Goal: Check status: Check status

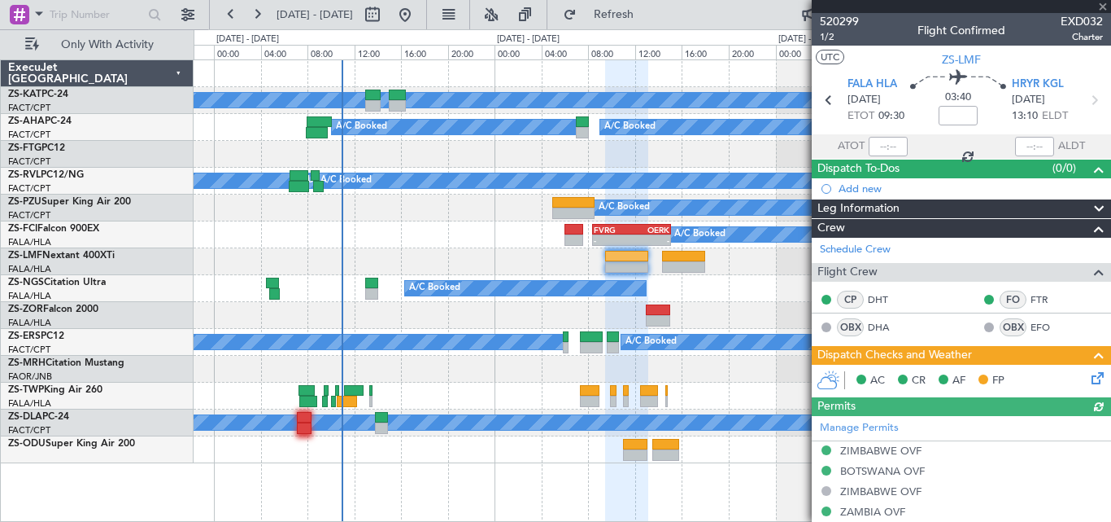
click at [1101, 6] on div at bounding box center [961, 6] width 299 height 13
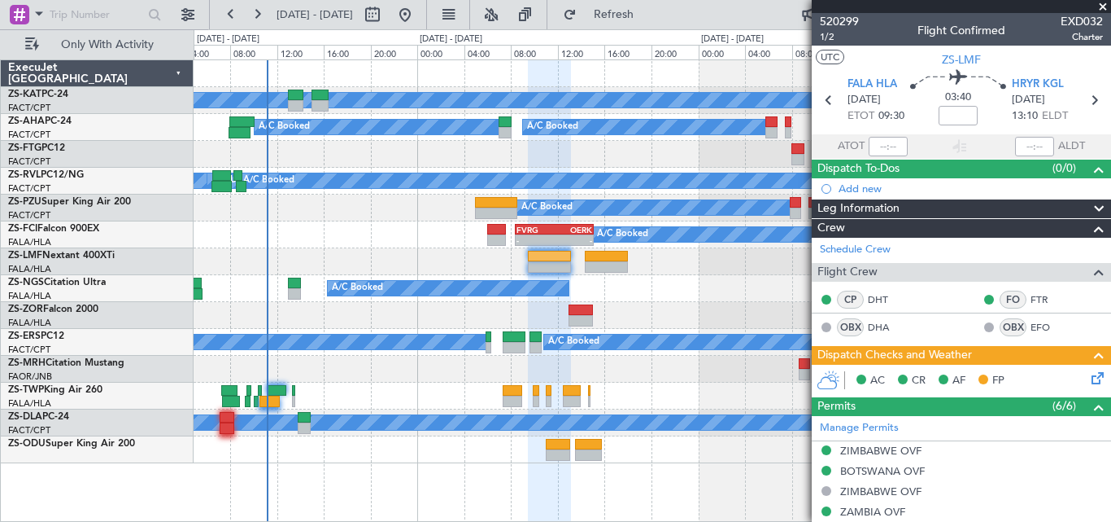
click at [430, 402] on div at bounding box center [652, 395] width 917 height 27
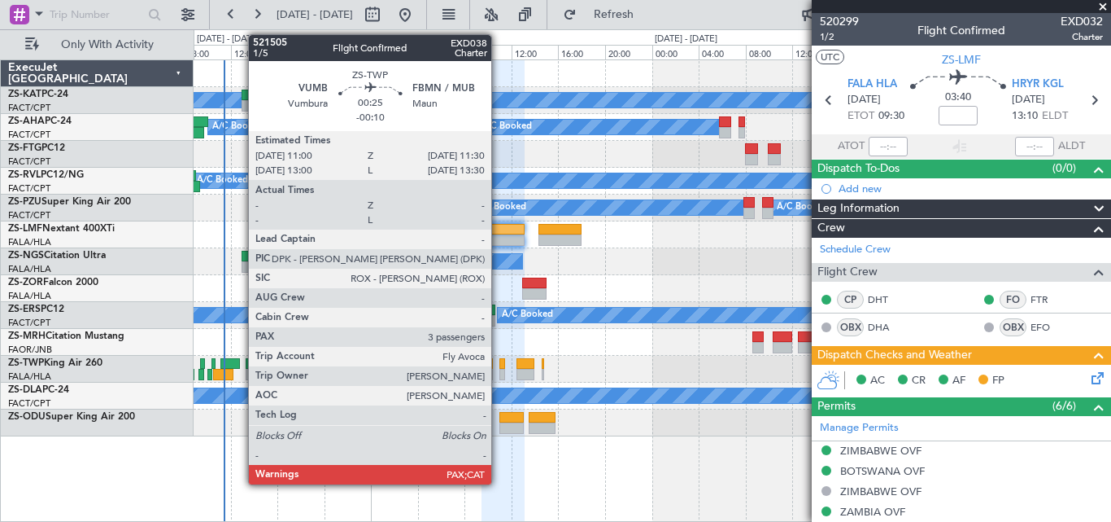
click at [500, 363] on div at bounding box center [503, 363] width 7 height 11
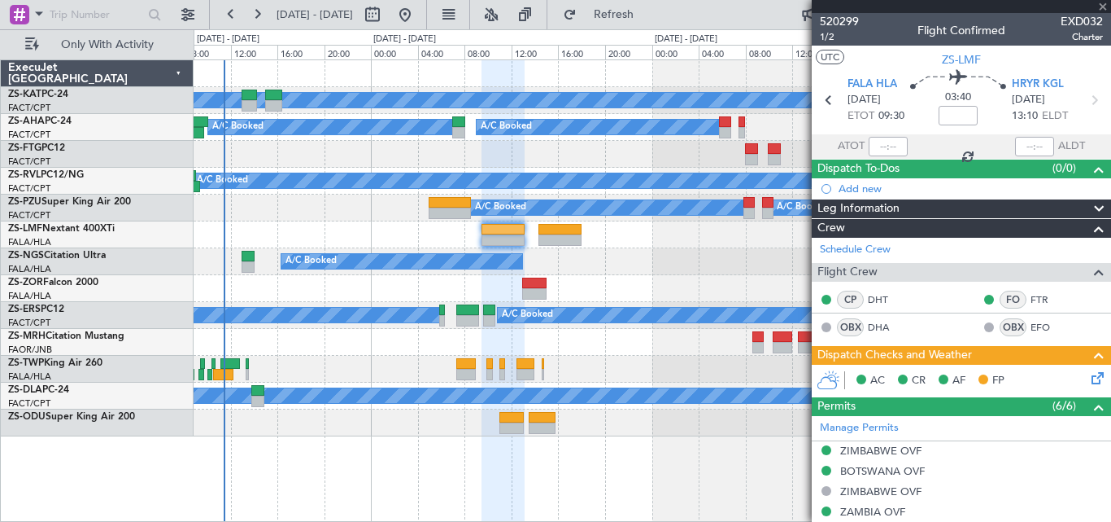
type input "-00:10"
type input "3"
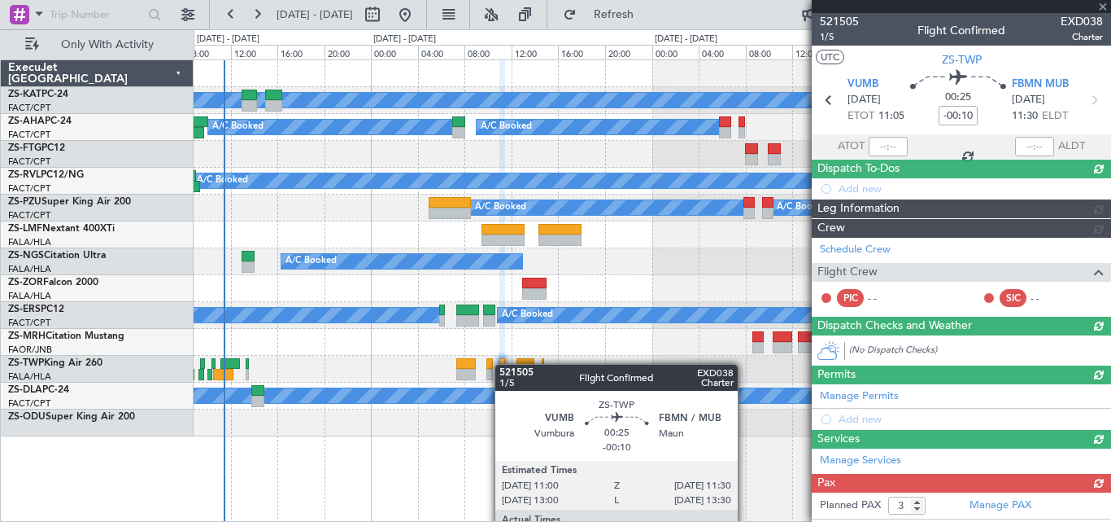
click at [503, 364] on div at bounding box center [503, 363] width 7 height 11
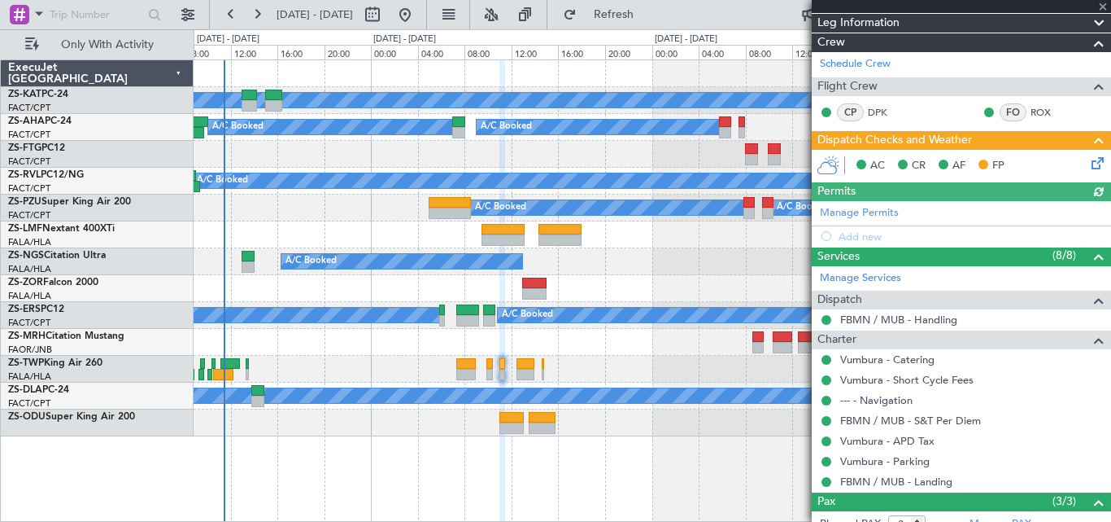
scroll to position [311, 0]
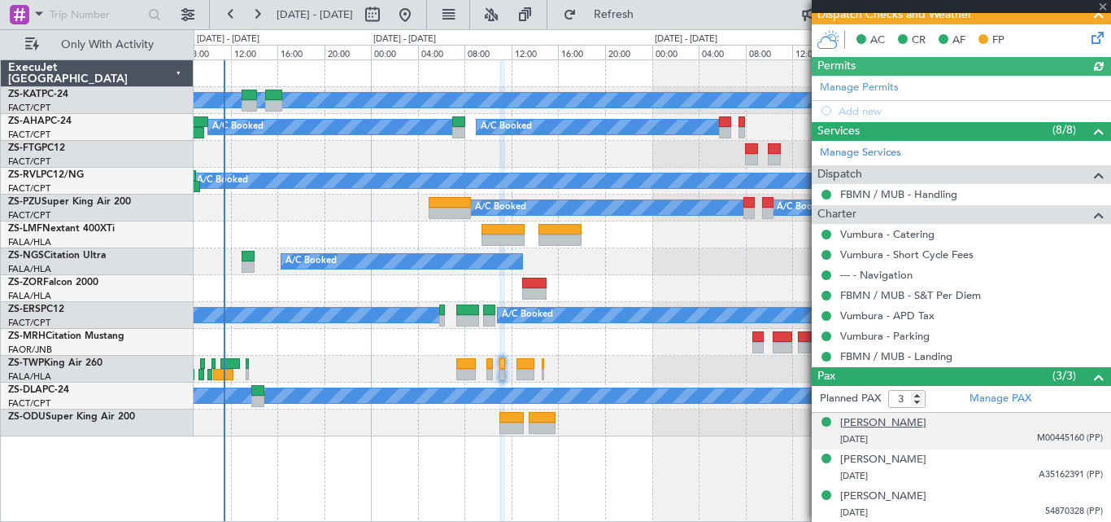
click at [874, 421] on div "[PERSON_NAME]" at bounding box center [883, 423] width 86 height 16
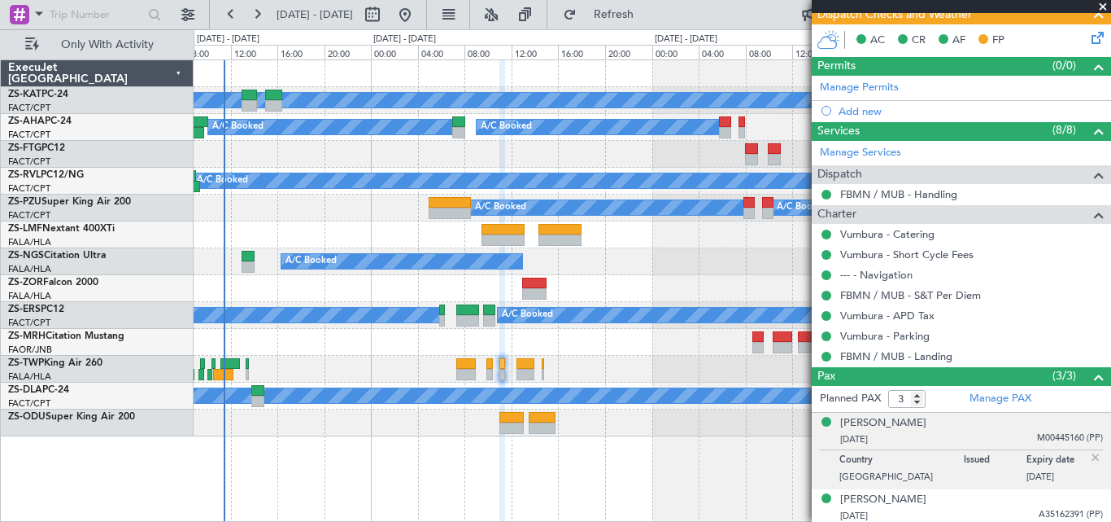
scroll to position [351, 0]
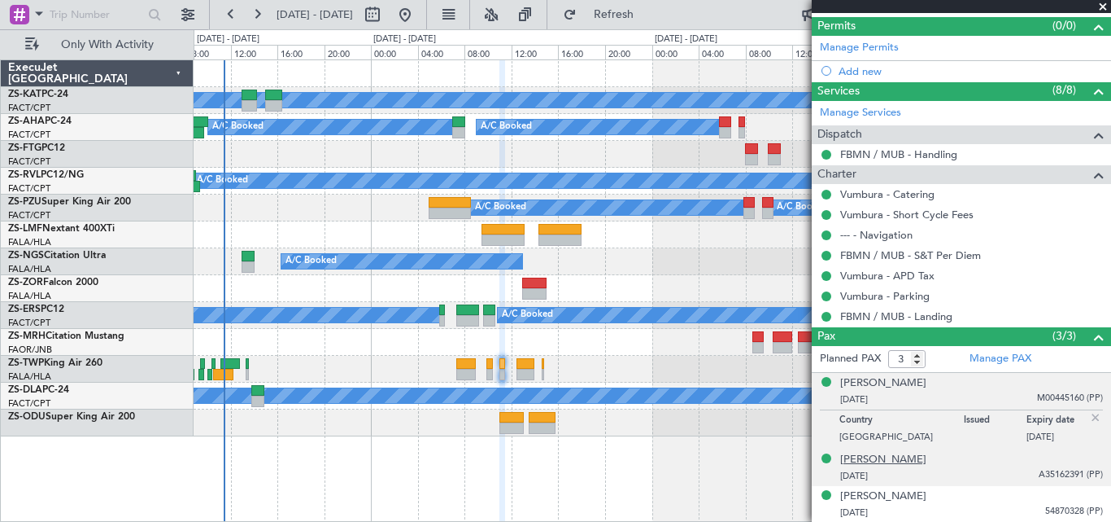
click at [856, 460] on div "[PERSON_NAME]" at bounding box center [883, 460] width 86 height 16
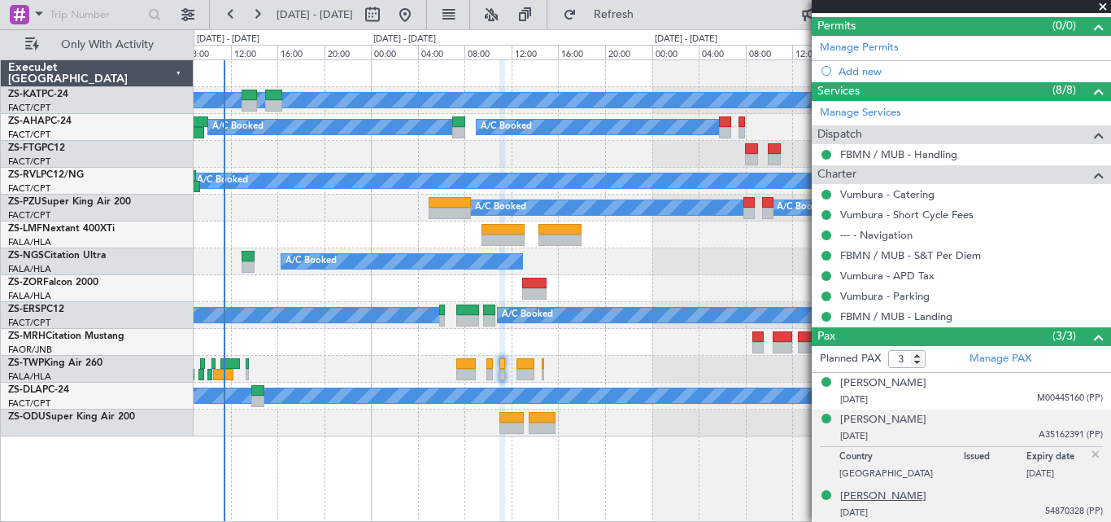
click at [882, 494] on div "[PERSON_NAME]" at bounding box center [883, 496] width 86 height 16
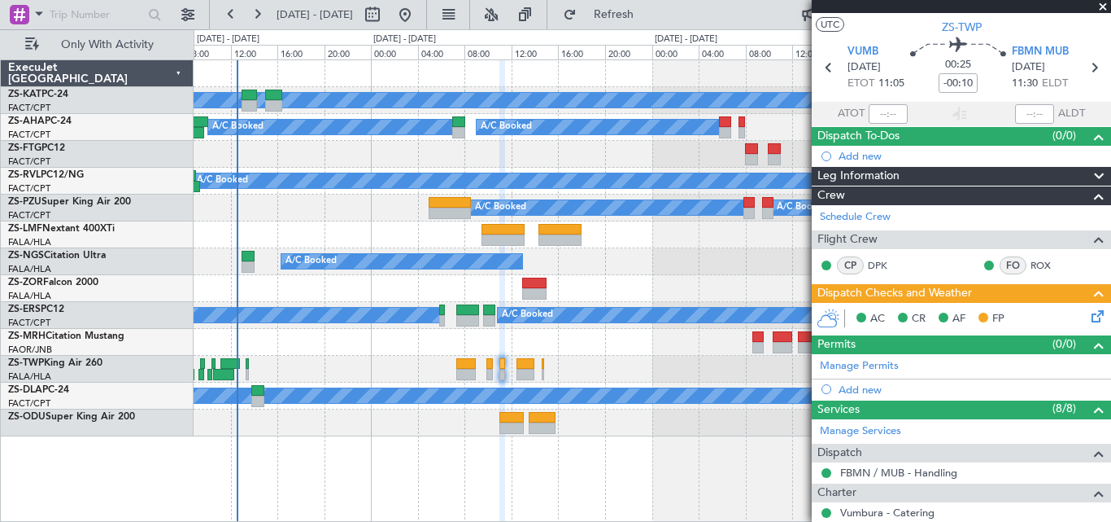
scroll to position [0, 0]
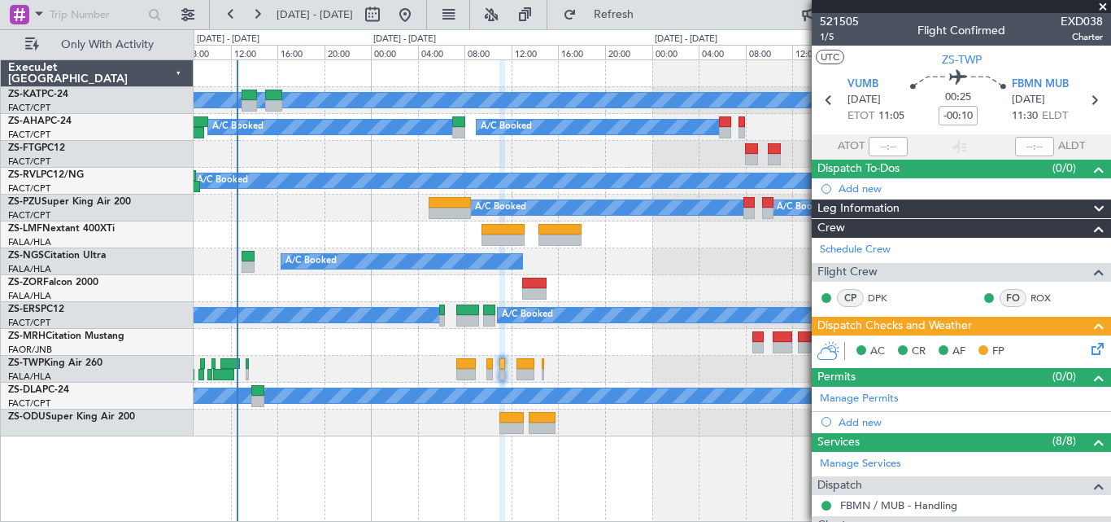
click at [623, 373] on div at bounding box center [652, 369] width 917 height 27
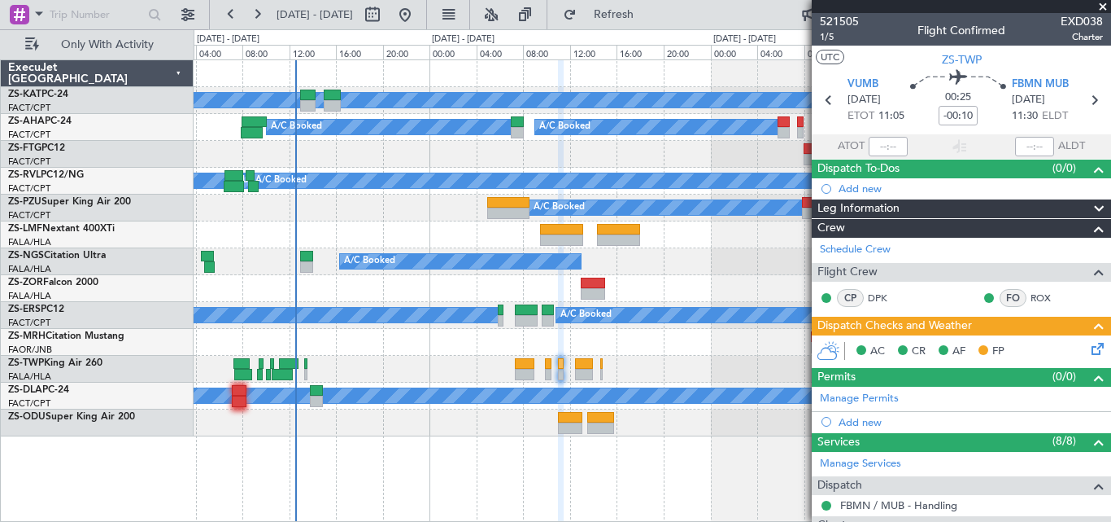
click at [662, 370] on div at bounding box center [652, 369] width 917 height 27
paste input "522446"
type input "522446"
click at [149, 16] on div at bounding box center [154, 14] width 25 height 25
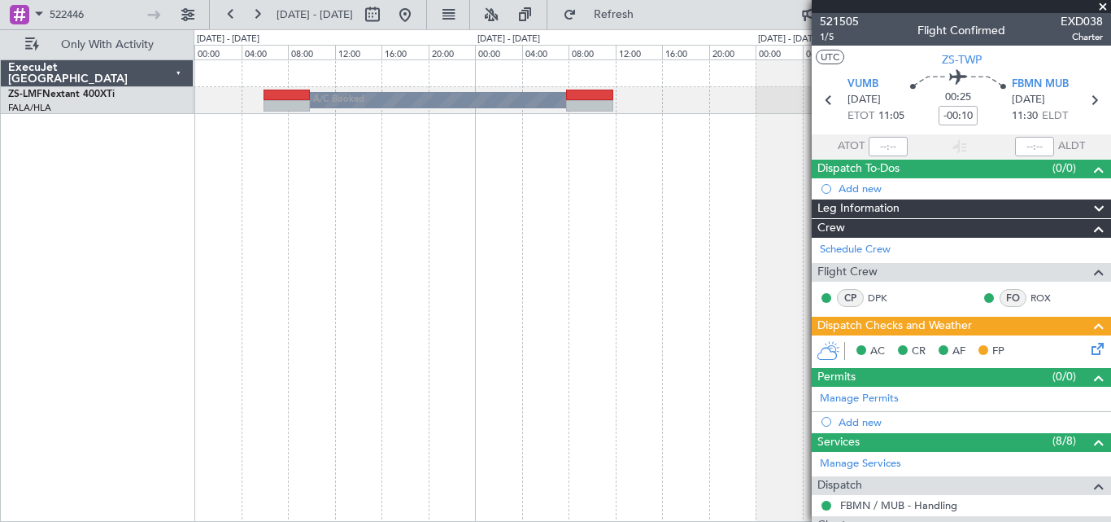
click at [1104, 5] on span at bounding box center [1103, 7] width 16 height 15
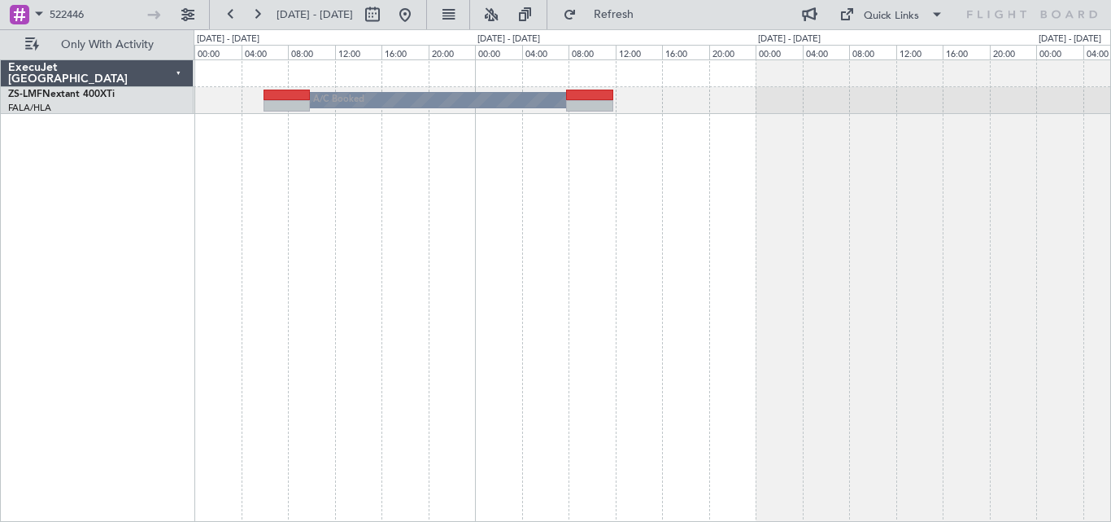
type input "0"
drag, startPoint x: 123, startPoint y: 2, endPoint x: 20, endPoint y: 21, distance: 104.2
click at [20, 21] on div "522446" at bounding box center [87, 14] width 159 height 24
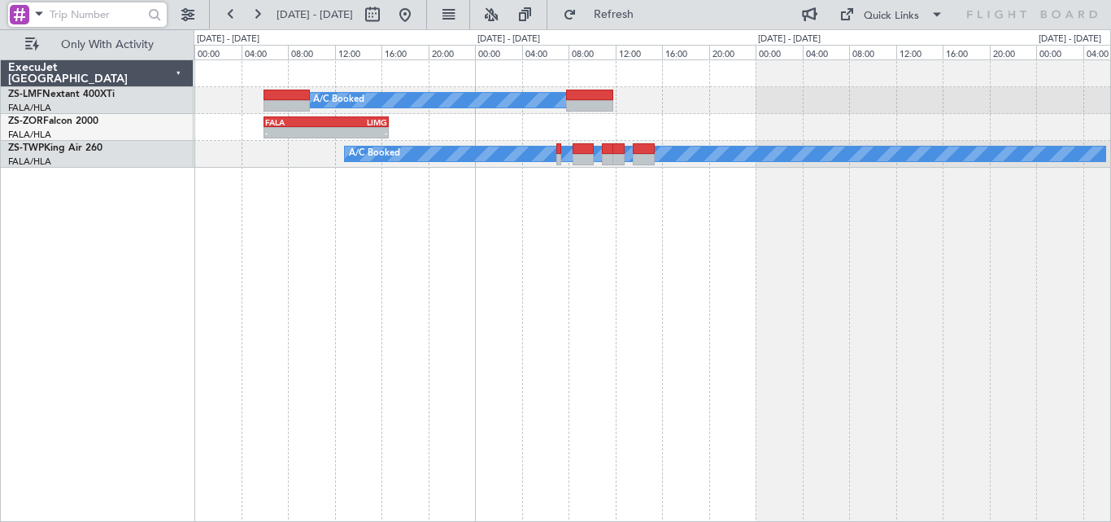
click at [1024, 223] on div "A/C Booked A/C Booked - - FALA 06:00 Z LIMG 16:40 Z A/C Booked A/C Booked A/C B…" at bounding box center [653, 290] width 918 height 462
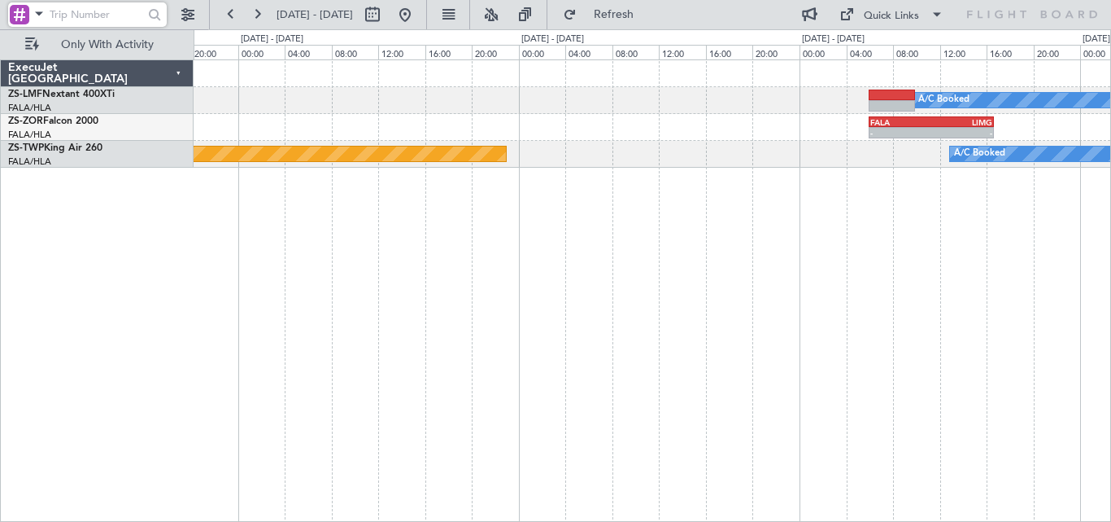
click at [1111, 255] on div "A/C Booked A/C Booked - - FALA 06:00 Z LIMG 16:40 Z A/C Booked Planned Maint La…" at bounding box center [555, 275] width 1111 height 492
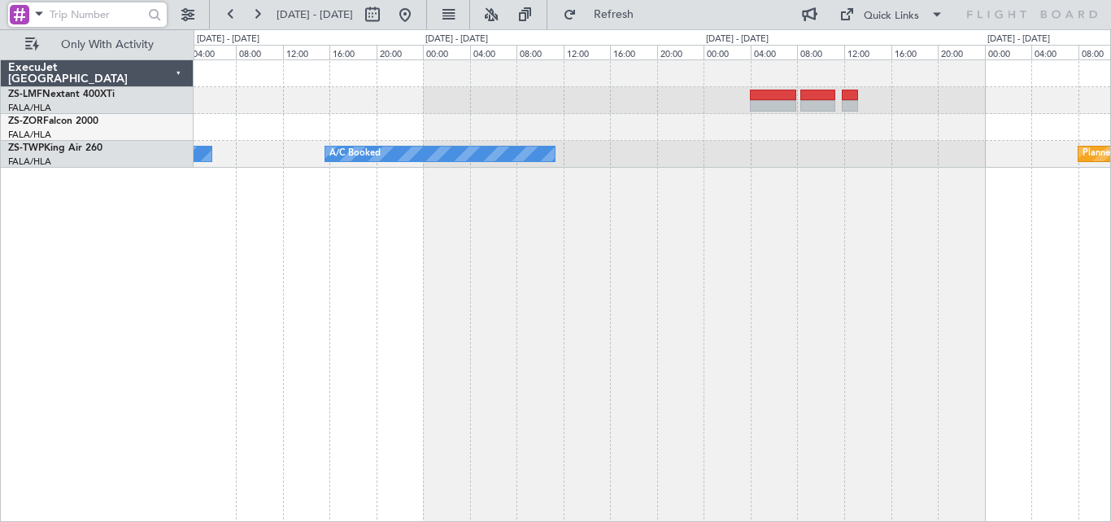
click at [893, 340] on div "Planned Maint Lanseria A/C Booked A/C Booked" at bounding box center [653, 290] width 918 height 462
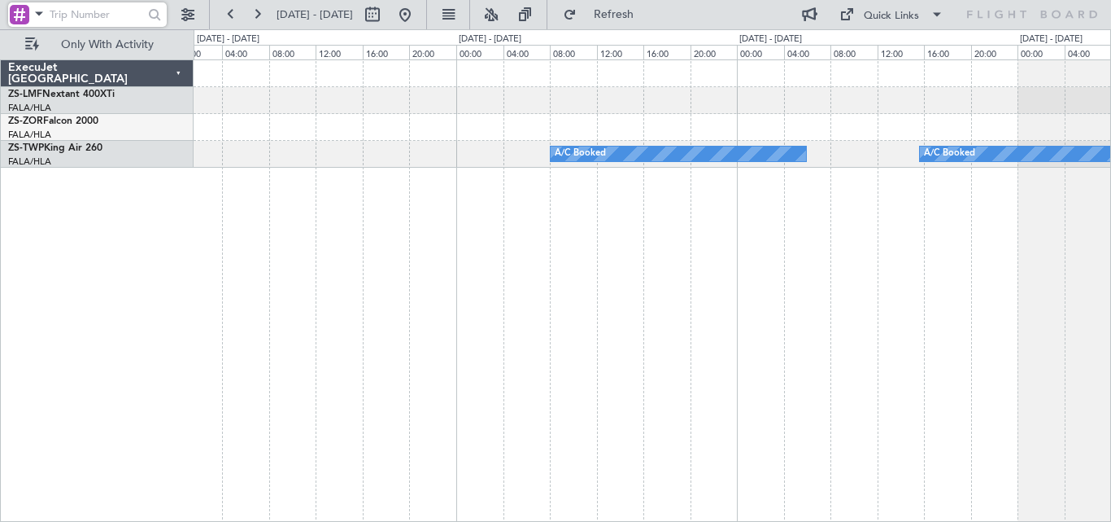
click at [906, 300] on div "A/C Booked A/C Booked" at bounding box center [653, 290] width 918 height 462
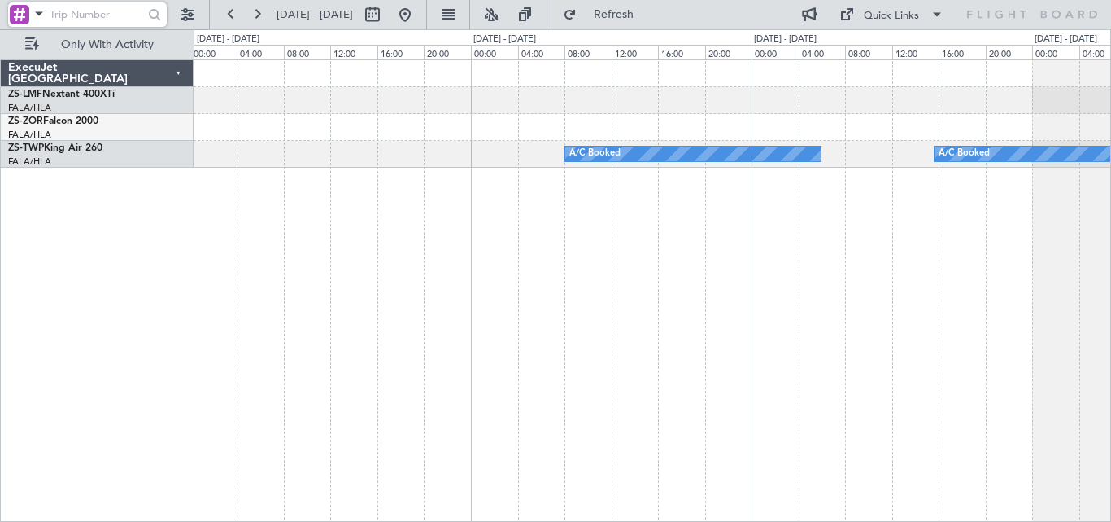
click at [845, 276] on div "A/C Booked A/C Booked" at bounding box center [653, 290] width 918 height 462
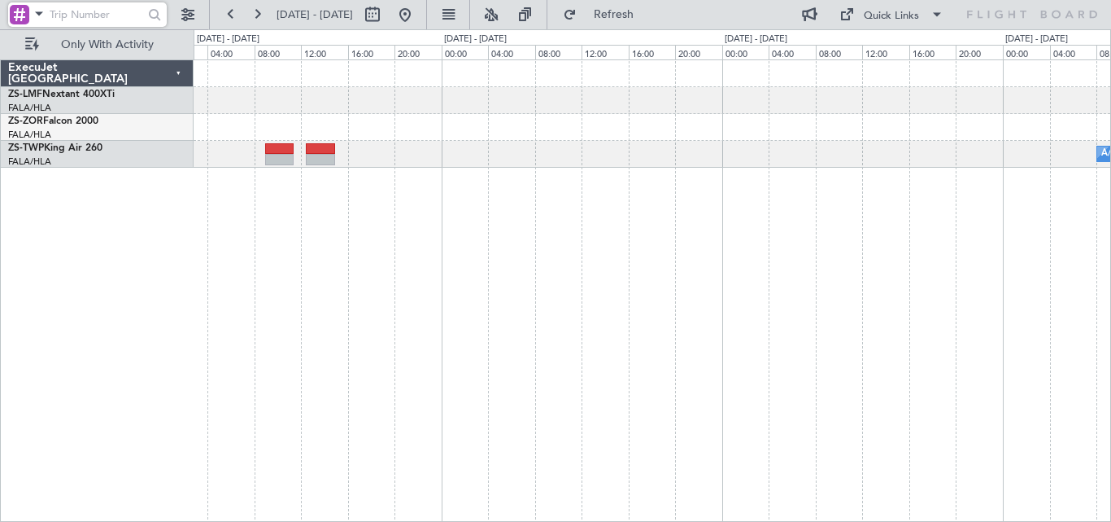
click at [800, 272] on div "A/C Booked" at bounding box center [653, 290] width 918 height 462
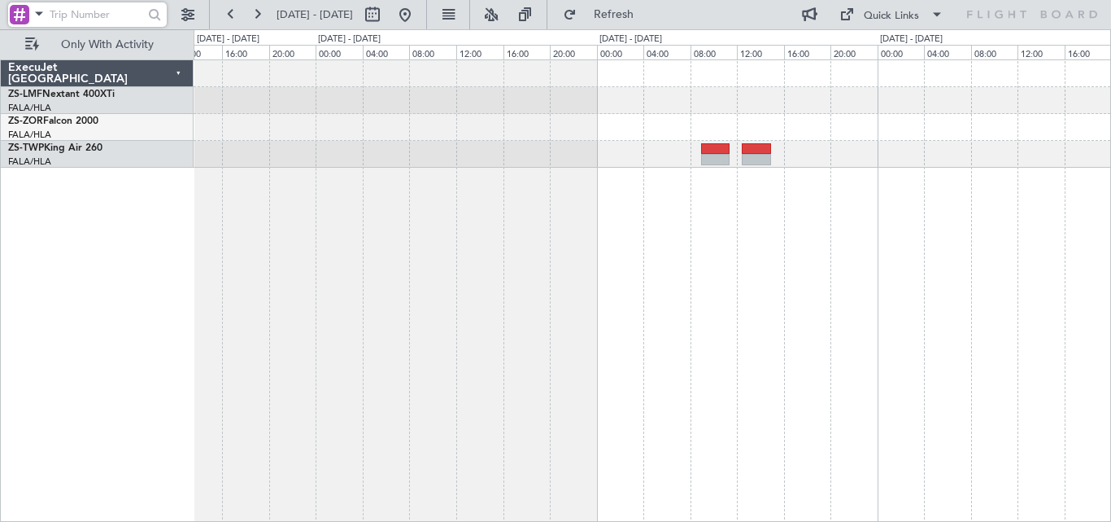
click at [762, 248] on div at bounding box center [653, 290] width 918 height 462
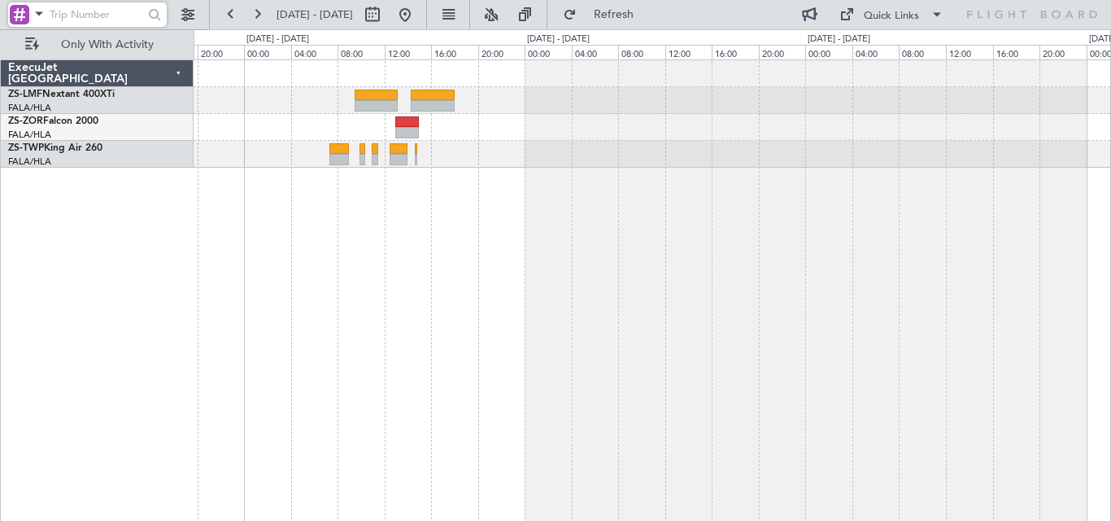
click at [805, 212] on div at bounding box center [653, 290] width 918 height 462
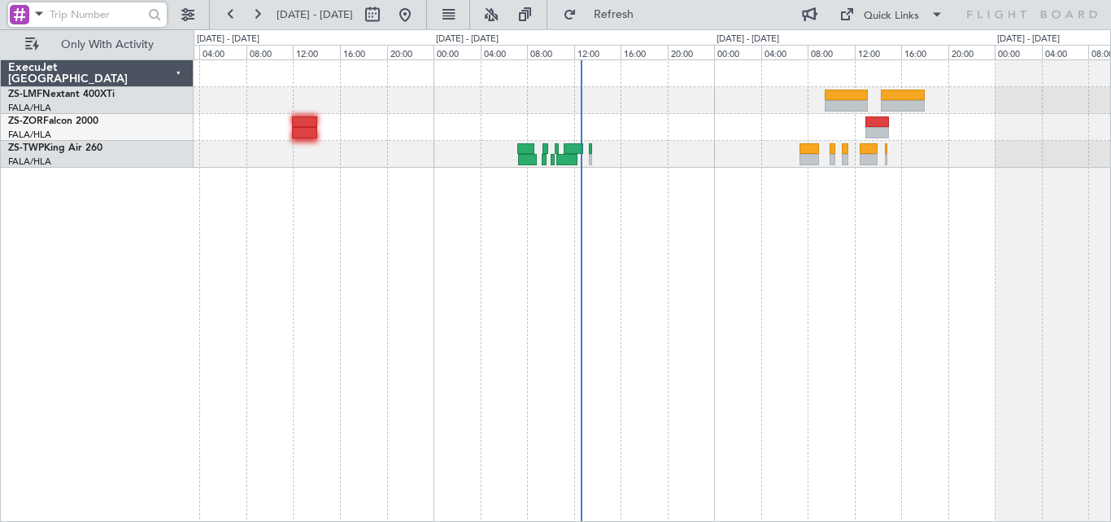
click at [1009, 276] on div at bounding box center [653, 290] width 918 height 462
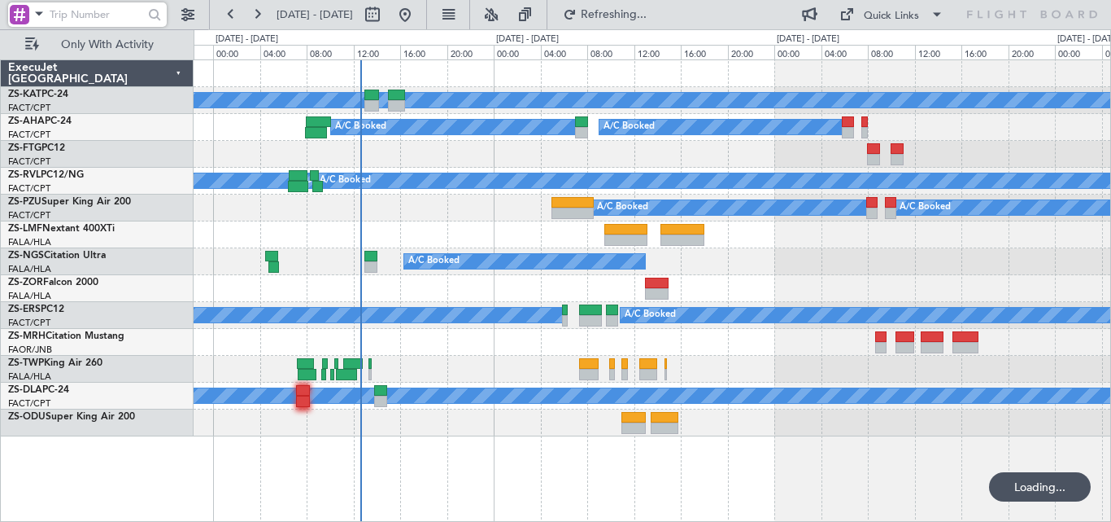
click at [531, 281] on div "A/C Unavailable A/C Booked A/C Booked A/C Unavailable A/C Booked A/C Booked A/C…" at bounding box center [653, 290] width 918 height 462
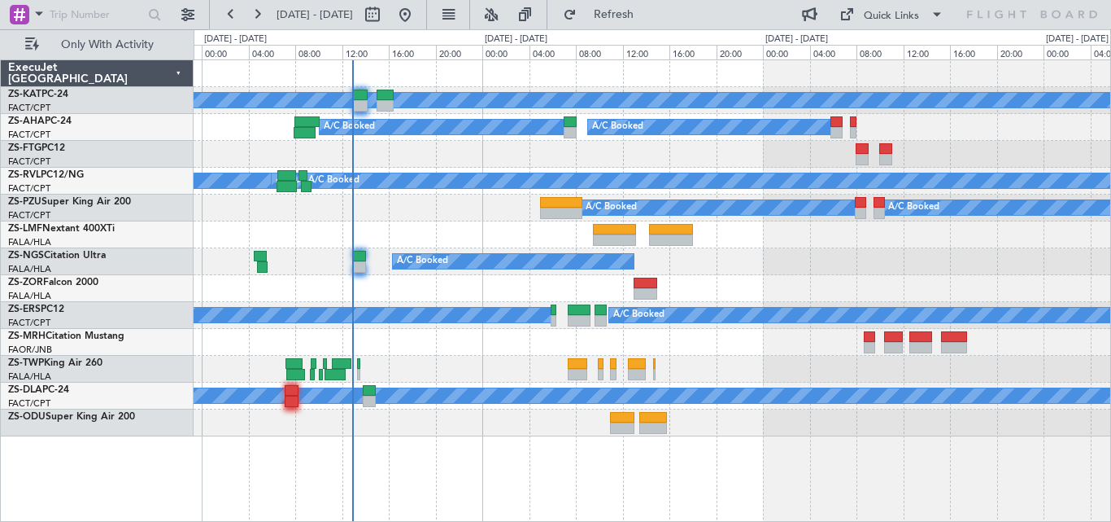
click at [516, 344] on div "A/C Unavailable A/C Booked A/C Booked A/C Booked A/C Booked A/C Booked A/C Book…" at bounding box center [652, 248] width 917 height 376
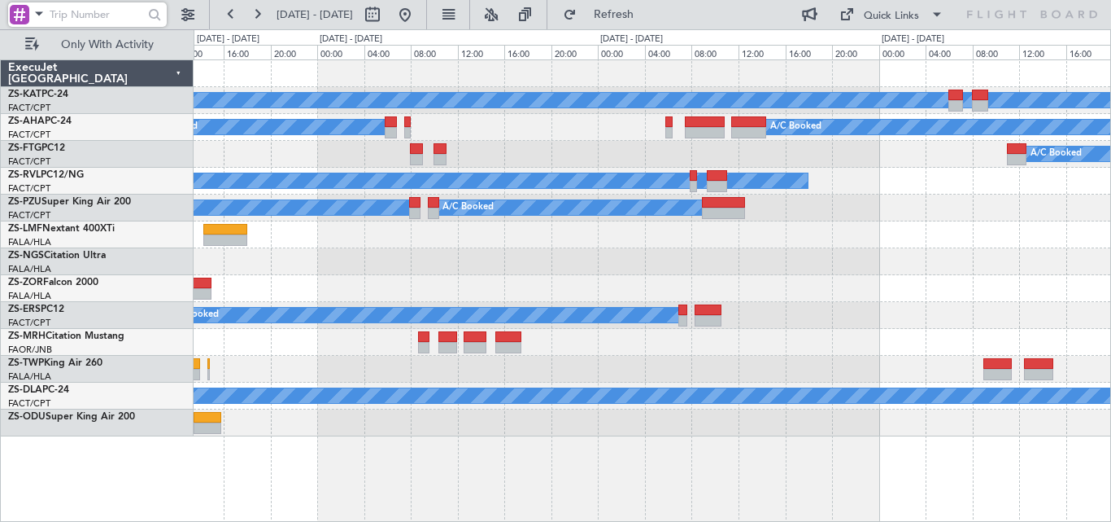
click at [764, 319] on div "A/C Unavailable A/C Booked A/C Booked A/C Booked A/C Booked A/C Unavailable A/C…" at bounding box center [652, 248] width 917 height 376
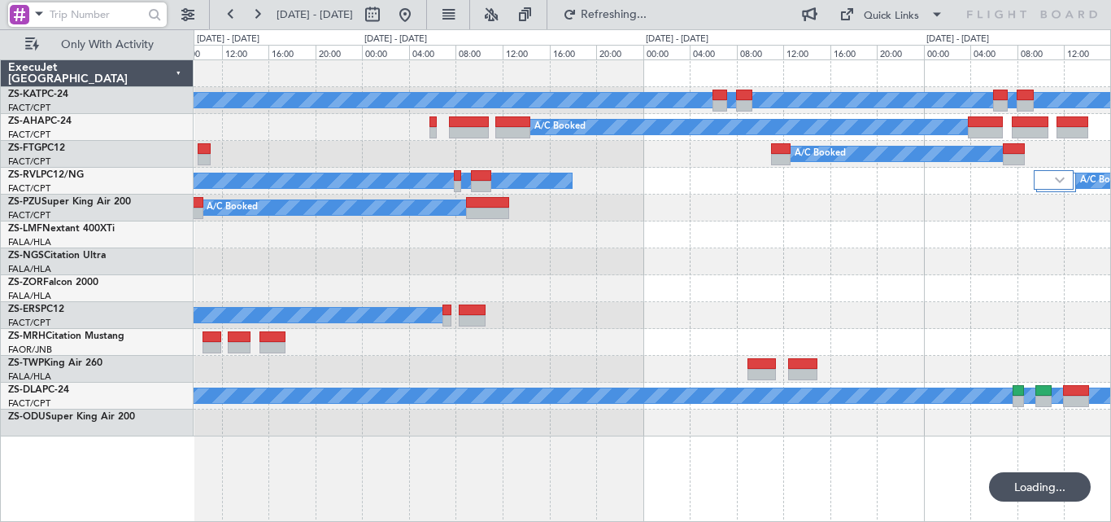
click at [509, 317] on div "A/C Booked" at bounding box center [652, 315] width 917 height 27
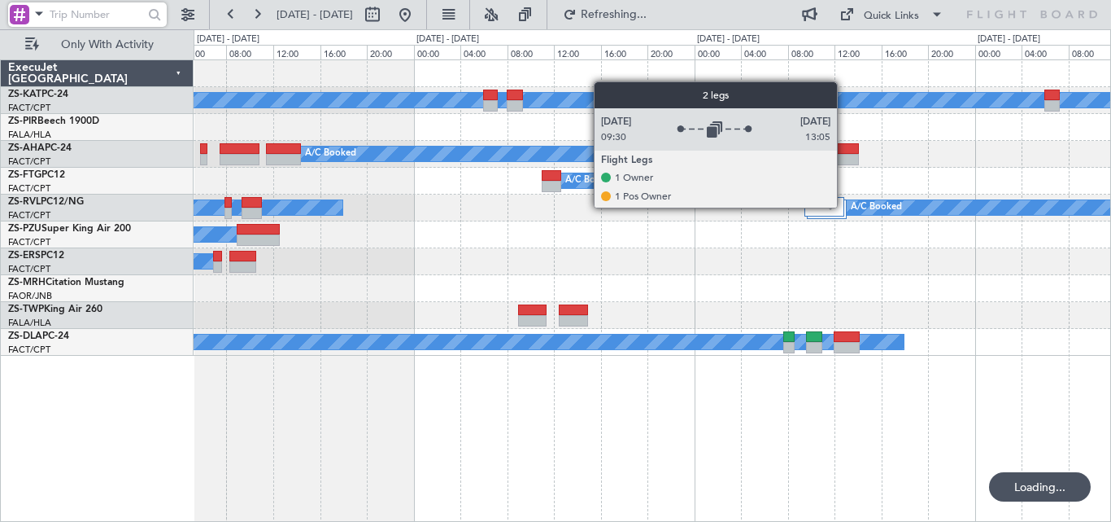
click at [587, 268] on div "A/C Unavailable A/C Booked A/C Booked A/C Unavailable A/C Booked A/C Booked A/C…" at bounding box center [652, 207] width 917 height 295
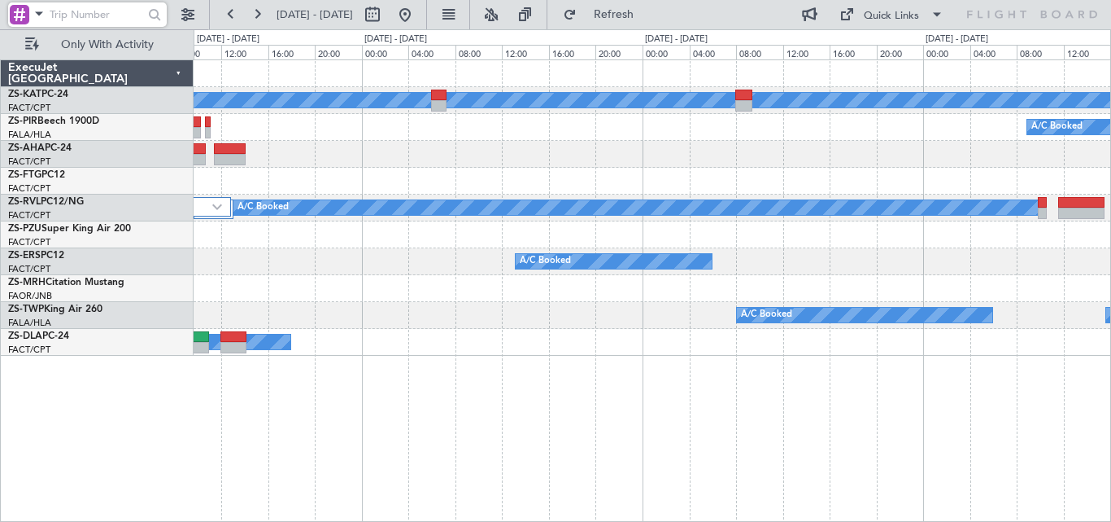
click at [616, 273] on div "A/C Unavailable A/C Booked A/C Booked A/C Booked A/C Booked A/C Booked A/C Book…" at bounding box center [652, 207] width 917 height 295
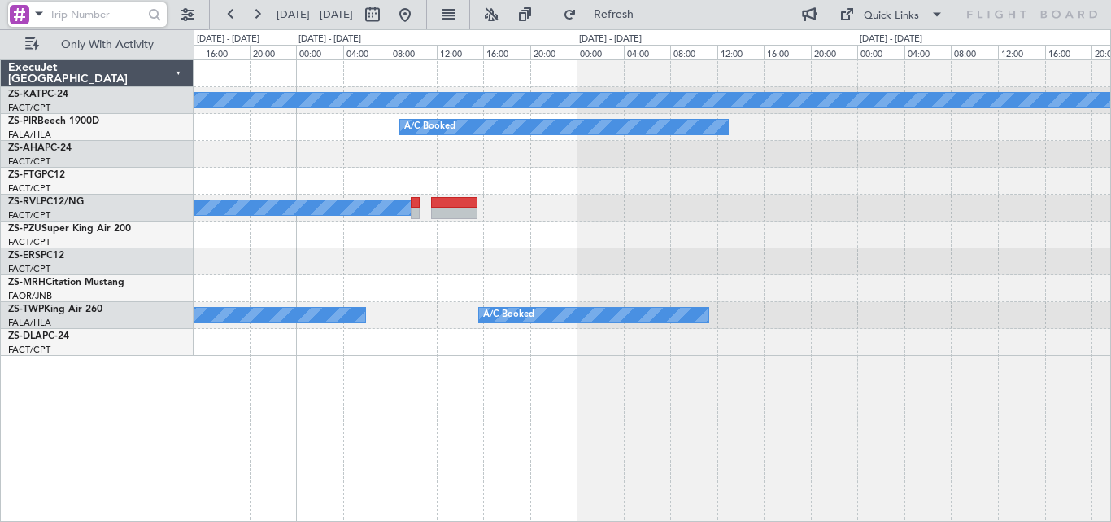
click at [627, 245] on div "A/C Unavailable A/C Booked A/C Booked A/C Booked A/C Booked A/C Booked Planned …" at bounding box center [652, 207] width 917 height 295
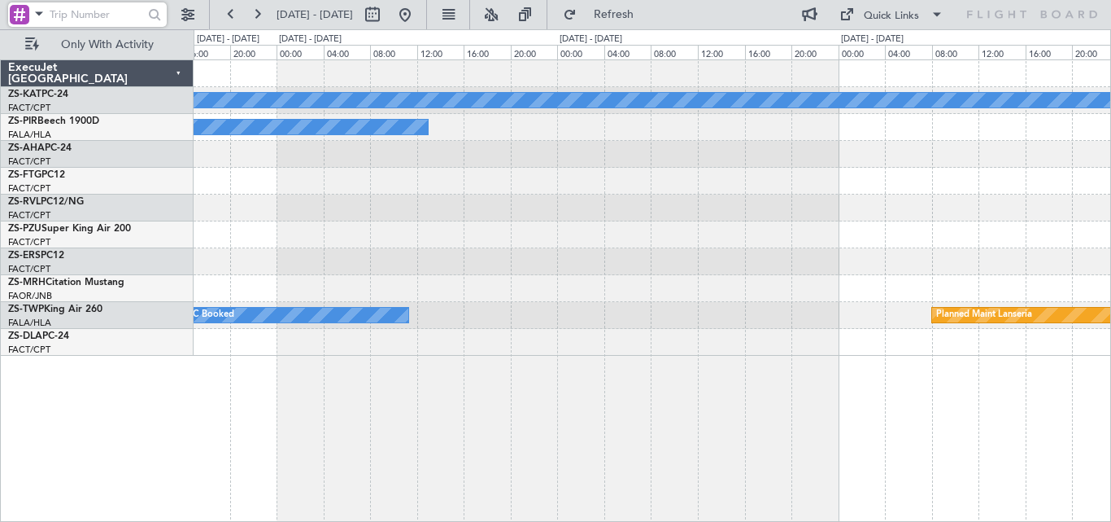
click at [677, 247] on div "A/C Unavailable A/C Booked A/C Booked A/C Booked A/C Booked A/C Booked Planned …" at bounding box center [652, 207] width 917 height 295
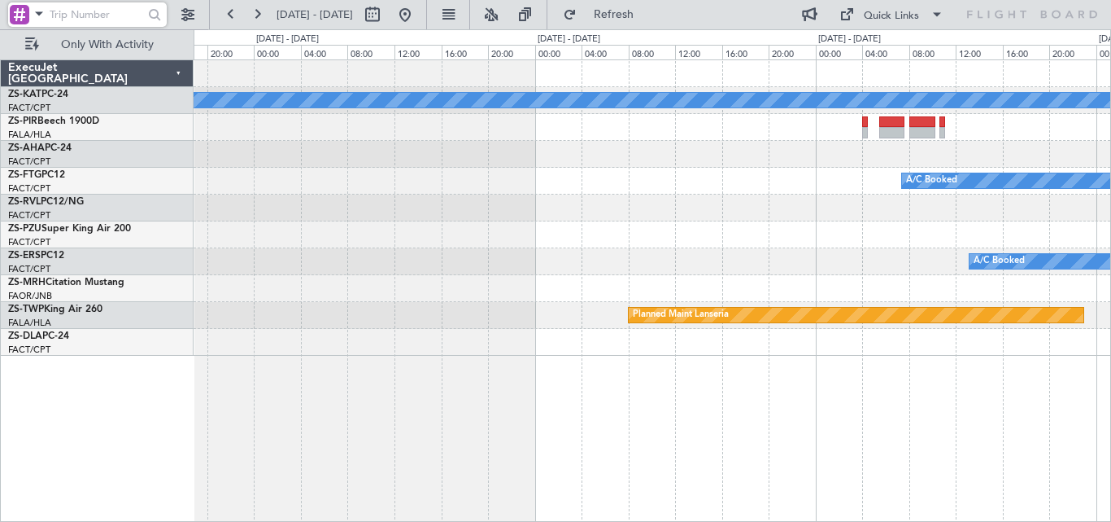
click at [694, 224] on div "A/C Unavailable A/C Booked A/C Booked A/C Booked Planned Maint Lanseria A/C Boo…" at bounding box center [652, 207] width 917 height 295
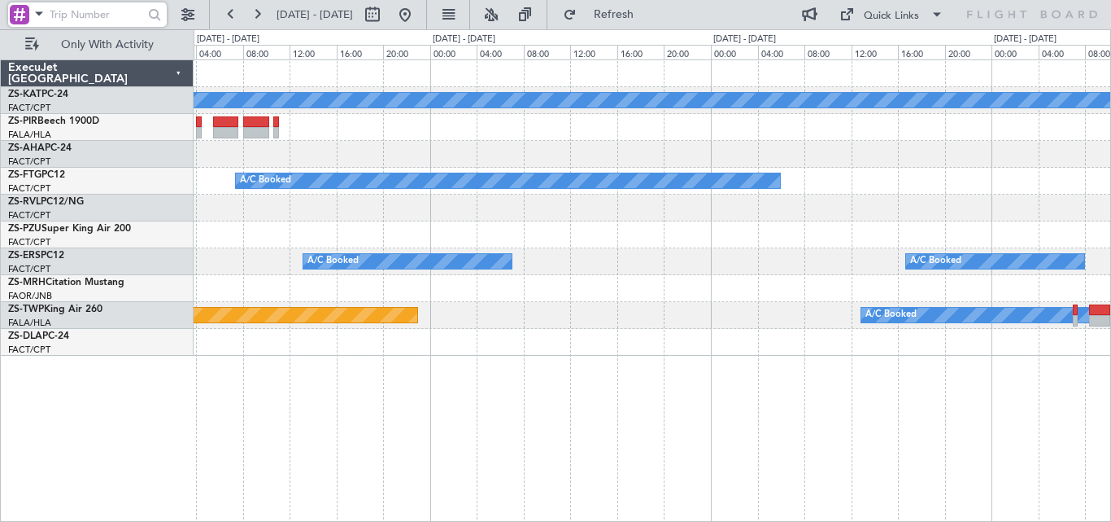
click at [481, 181] on div "A/C Unavailable A/C Booked A/C Booked A/C Booked A/C Booked Planned Maint Lanse…" at bounding box center [652, 207] width 917 height 295
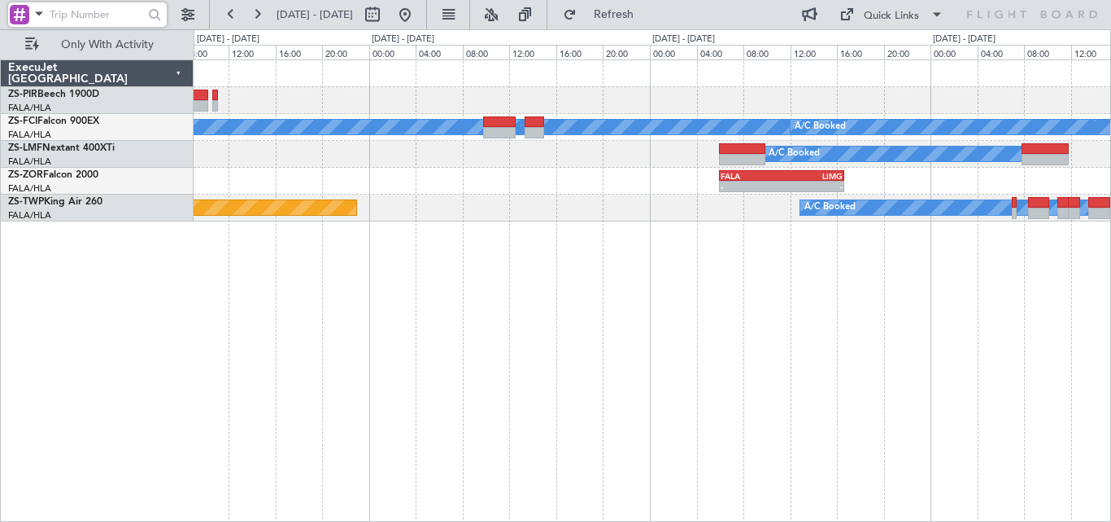
click at [1002, 328] on div "A/C Booked A/C Booked A/C Booked A/C Booked A/C Booked A/C Booked A/C Booked A/…" at bounding box center [653, 290] width 918 height 462
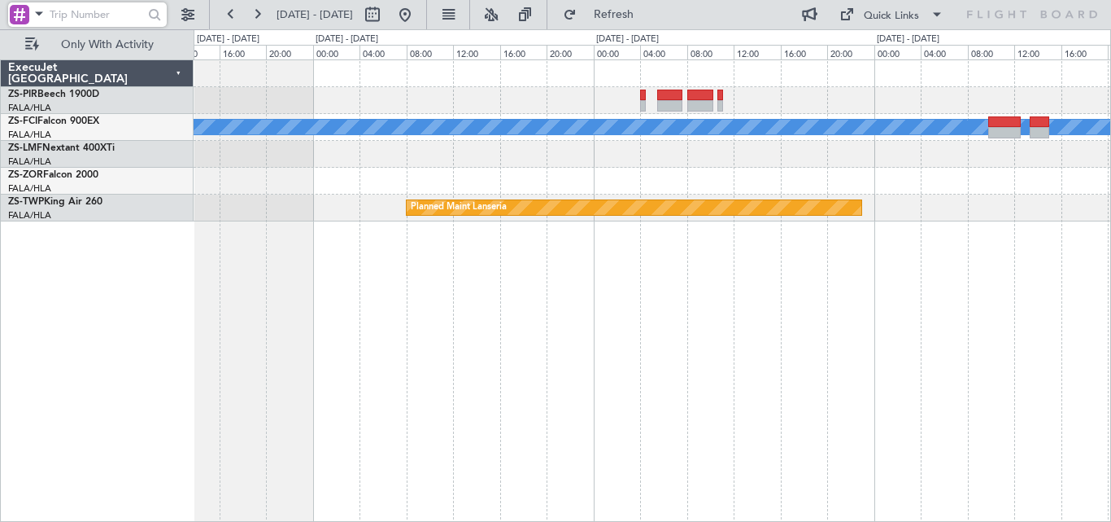
click at [906, 323] on div "A/C Booked A/C Booked A/C Booked A/C Booked A/C Booked A/C Booked A/C Booked A/…" at bounding box center [653, 290] width 918 height 462
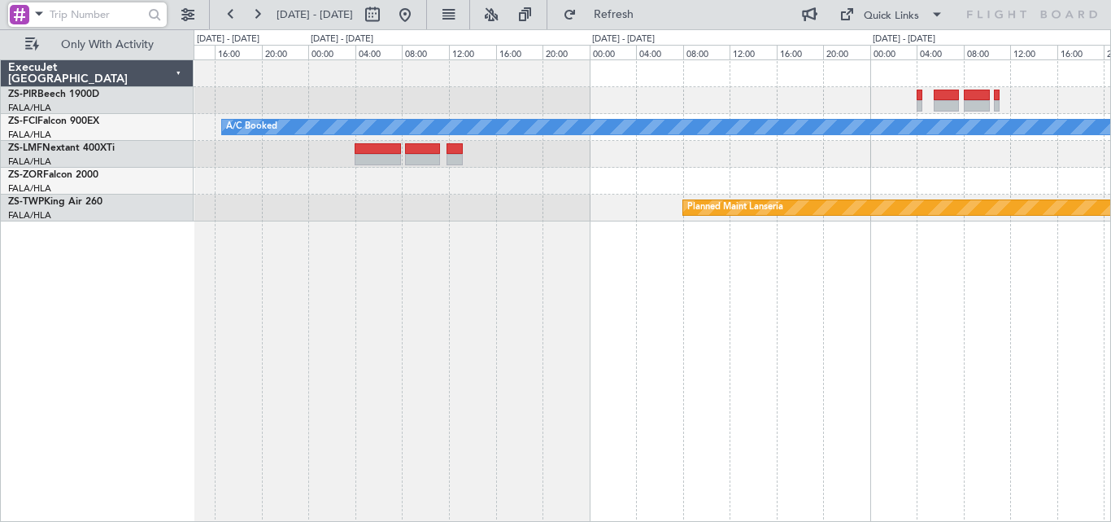
click at [992, 228] on div "A/C Booked A/C Booked A/C Booked A/C Booked A/C Booked A/C Booked Planned Maint…" at bounding box center [653, 290] width 918 height 462
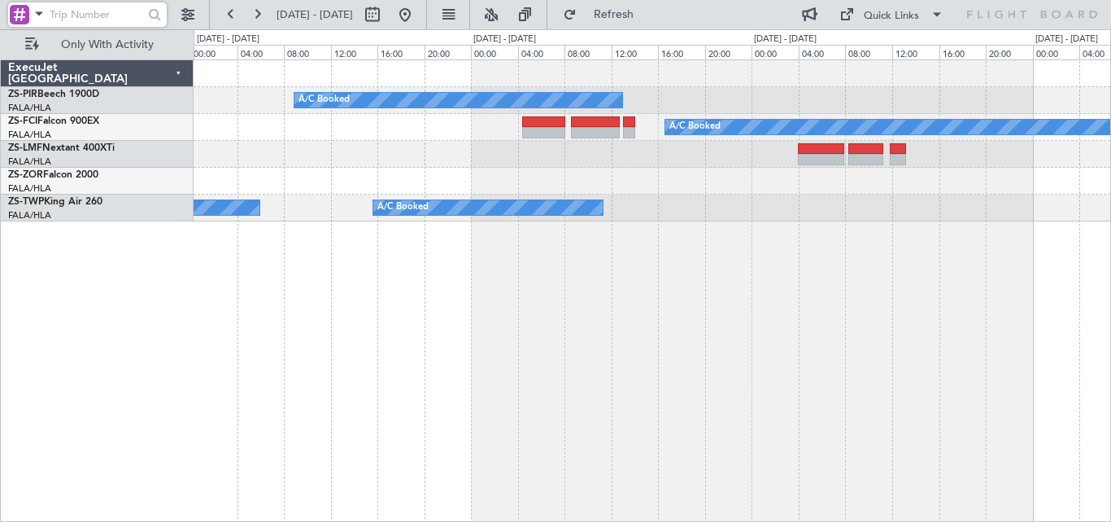
click at [862, 233] on div "A/C Booked A/C Booked A/C Booked A/C Booked A/C Booked A/C Booked A/C Booked A/…" at bounding box center [653, 290] width 918 height 462
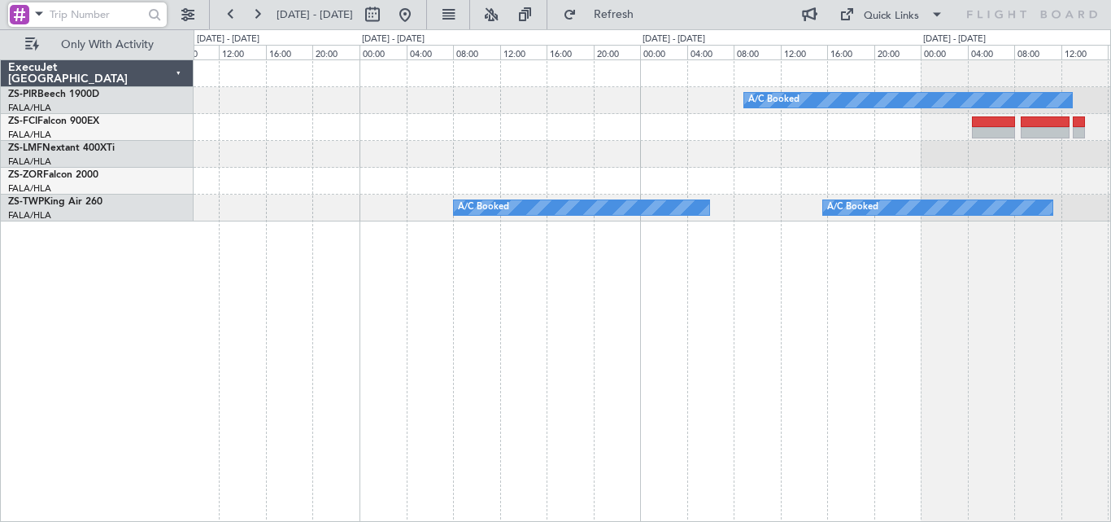
click at [634, 277] on div "A/C Booked A/C Booked A/C Booked A/C Booked A/C Booked A/C Booked" at bounding box center [653, 290] width 918 height 462
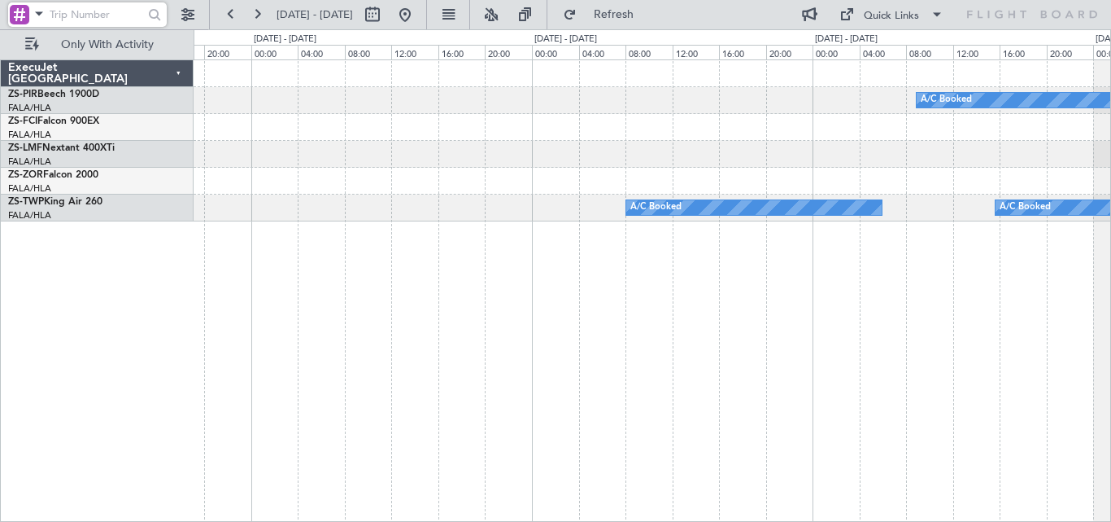
click at [957, 338] on div "A/C Booked A/C Booked A/C Booked A/C Booked A/C Booked A/C Booked ExecuJet [GEO…" at bounding box center [555, 275] width 1111 height 492
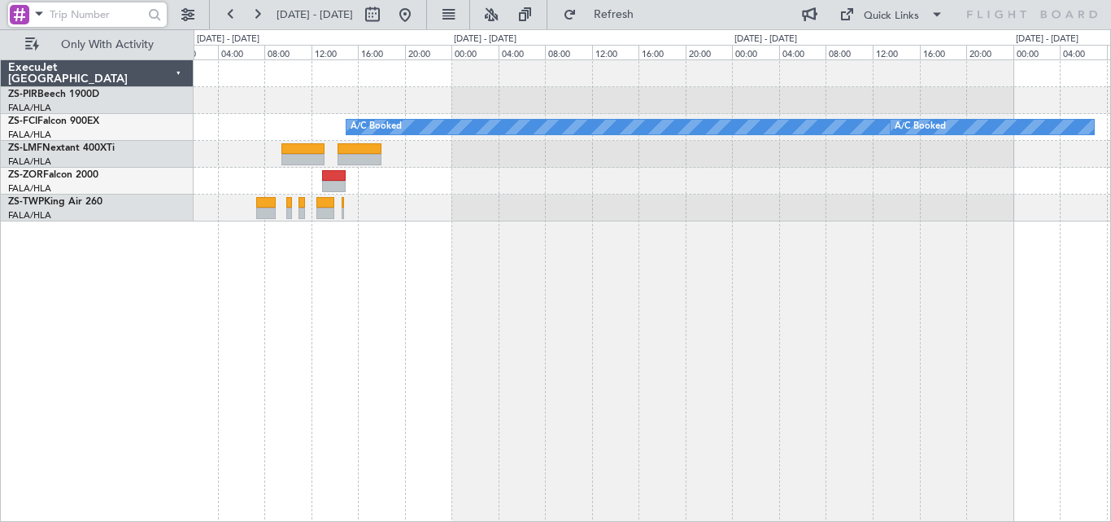
click at [1039, 277] on div "A/C Booked A/C Booked" at bounding box center [653, 290] width 918 height 462
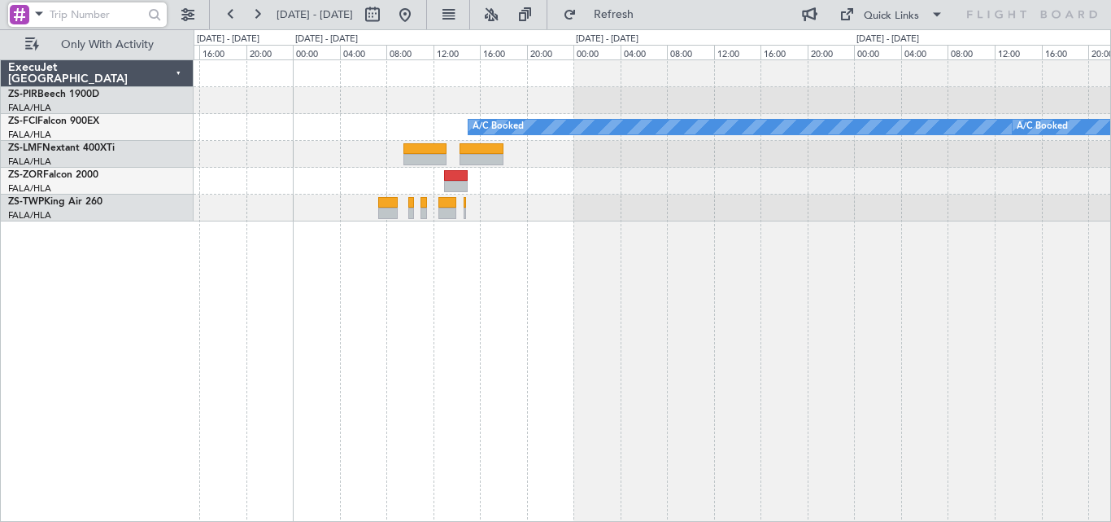
click at [823, 271] on div "A/C Booked A/C Booked" at bounding box center [653, 290] width 918 height 462
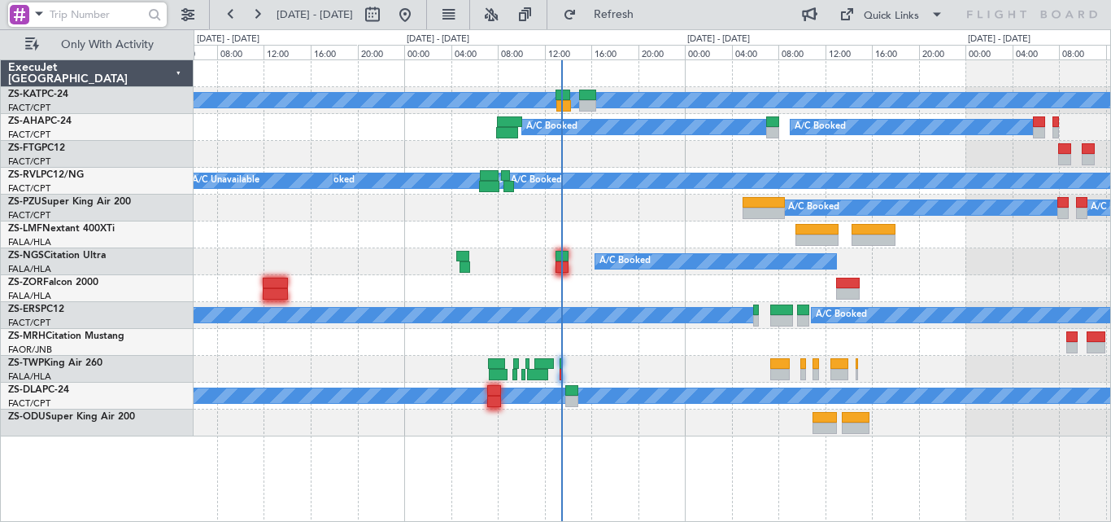
click at [954, 253] on div "A/C Unavailable A/C Booked A/C Booked A/C Unavailable A/C Booked A/C Booked A/C…" at bounding box center [652, 248] width 917 height 376
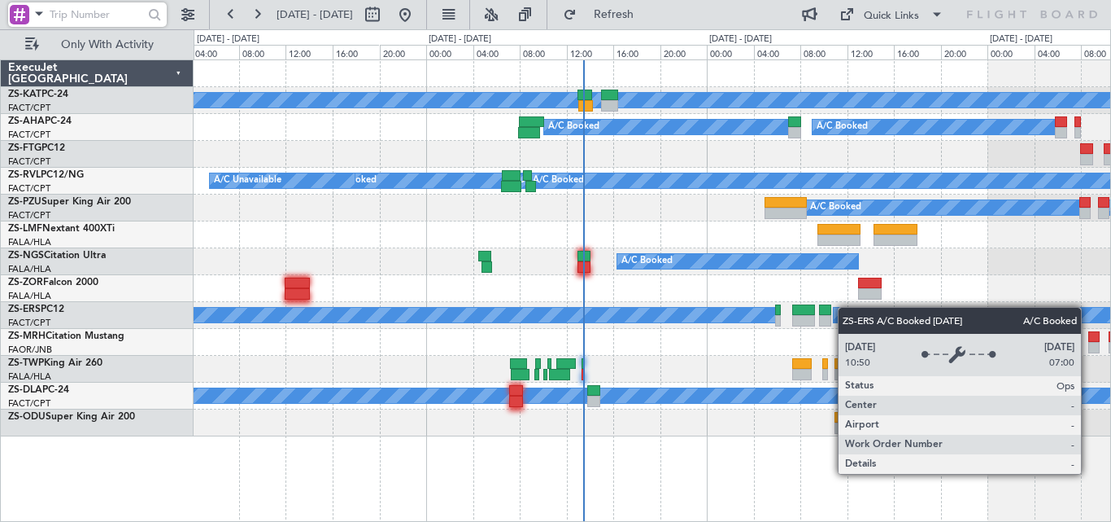
click at [852, 319] on div "A/C Booked A/C Booked" at bounding box center [652, 315] width 917 height 27
